Goal: Check status: Check status

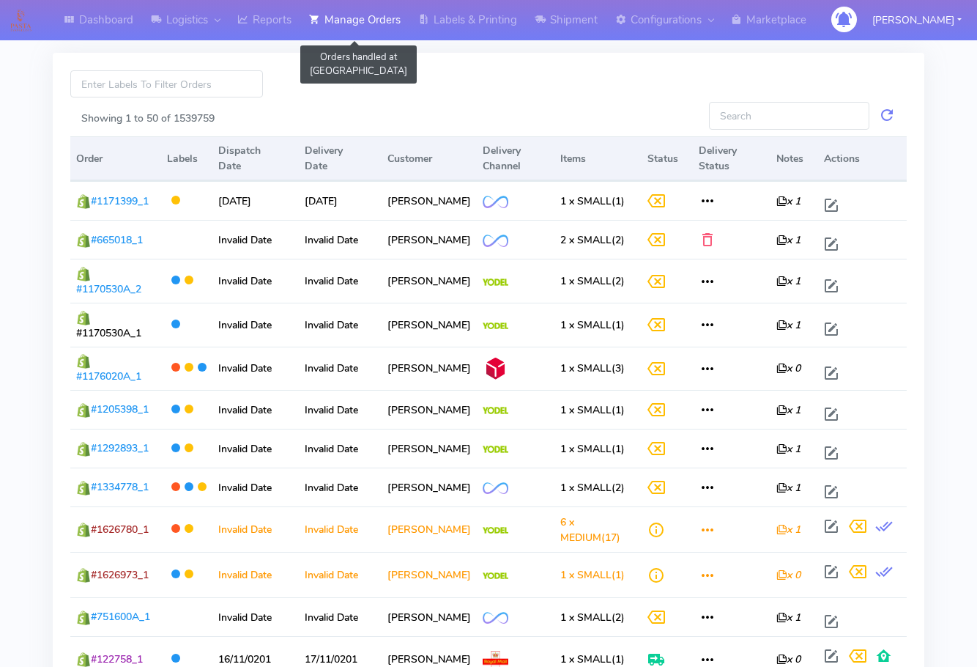
click at [360, 25] on link "Manage Orders" at bounding box center [354, 20] width 109 height 40
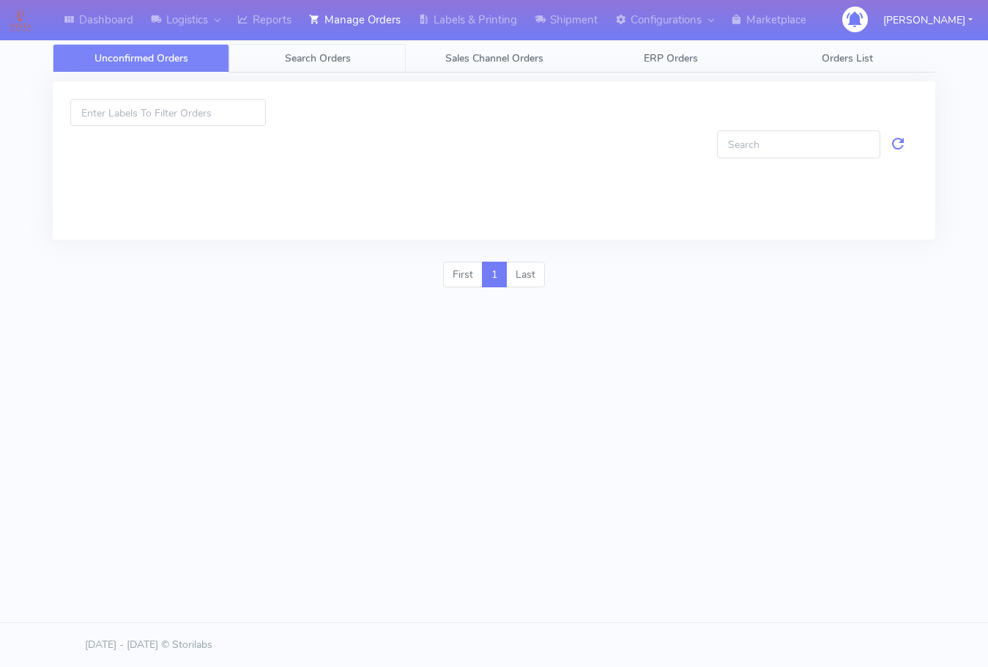
click at [295, 61] on span "Search Orders" at bounding box center [318, 58] width 66 height 14
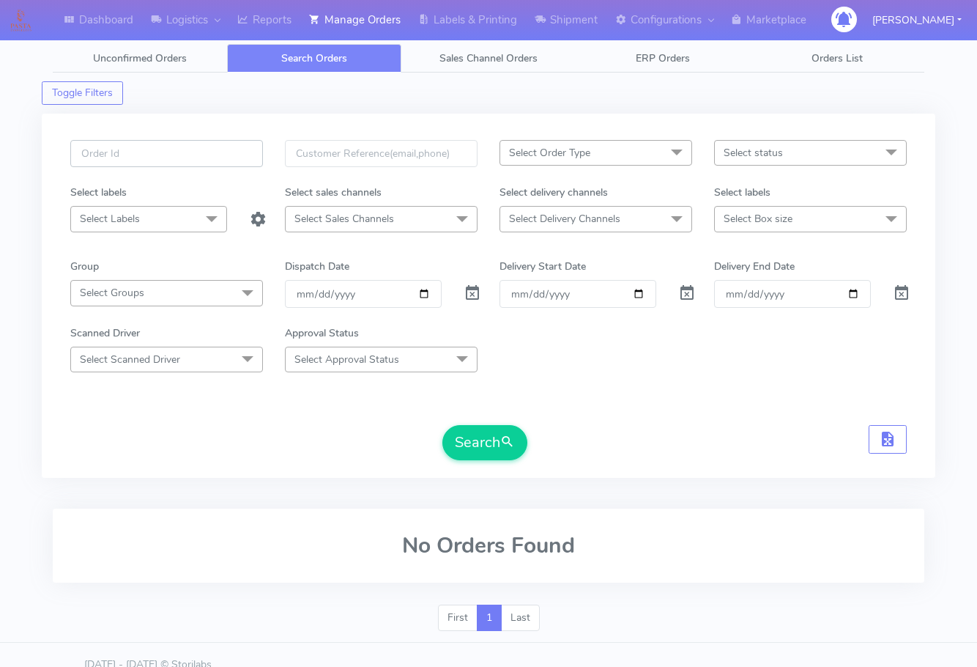
click at [151, 158] on input "text" at bounding box center [166, 153] width 193 height 27
paste input "1626742"
type input "1626742"
click at [470, 292] on span at bounding box center [473, 296] width 18 height 14
click at [190, 149] on input "1626742" at bounding box center [166, 153] width 193 height 27
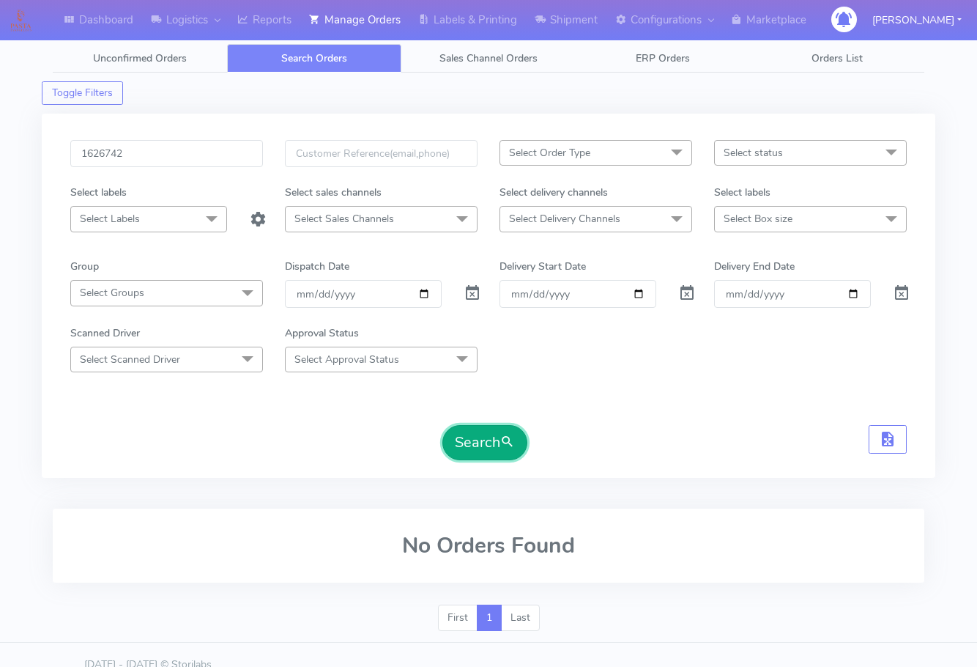
click at [489, 445] on button "Search" at bounding box center [484, 442] width 85 height 35
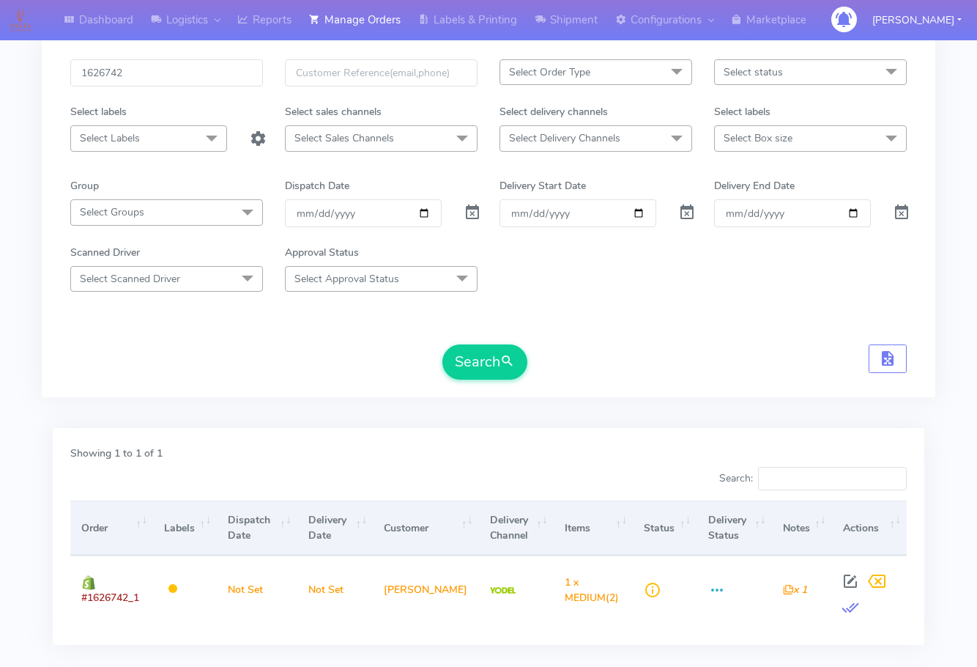
scroll to position [162, 0]
